Goal: Transaction & Acquisition: Purchase product/service

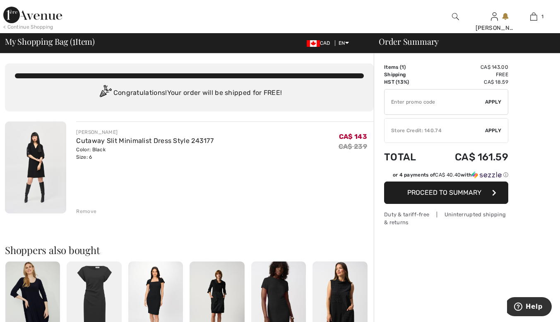
click at [418, 132] on div "Store Credit: 140.74" at bounding box center [435, 130] width 101 height 7
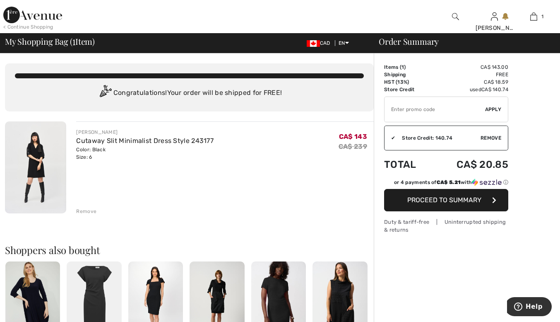
click at [462, 202] on span "Proceed to Summary" at bounding box center [444, 200] width 74 height 8
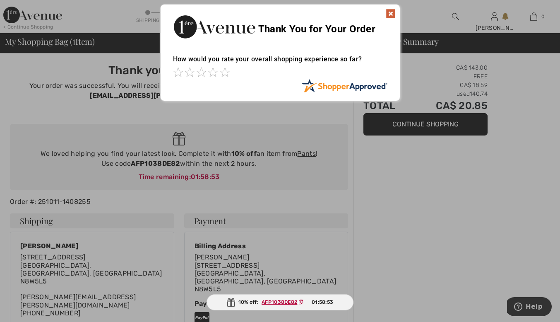
click at [389, 17] on img at bounding box center [391, 14] width 10 height 10
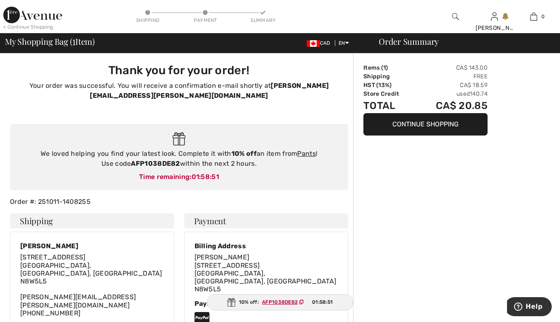
click at [426, 183] on div "Order Summary Items ( 1 ) CA$ 143.00 Shipping Free HST (13%) CA$ 18.59 Store Cr…" at bounding box center [456, 322] width 207 height 539
drag, startPoint x: 98, startPoint y: 189, endPoint x: 88, endPoint y: 190, distance: 10.0
click at [88, 197] on div "Order #: 251011-1408255" at bounding box center [179, 202] width 348 height 10
click at [107, 197] on div "Order #: 251011-1408255" at bounding box center [179, 202] width 348 height 10
